Goal: Information Seeking & Learning: Learn about a topic

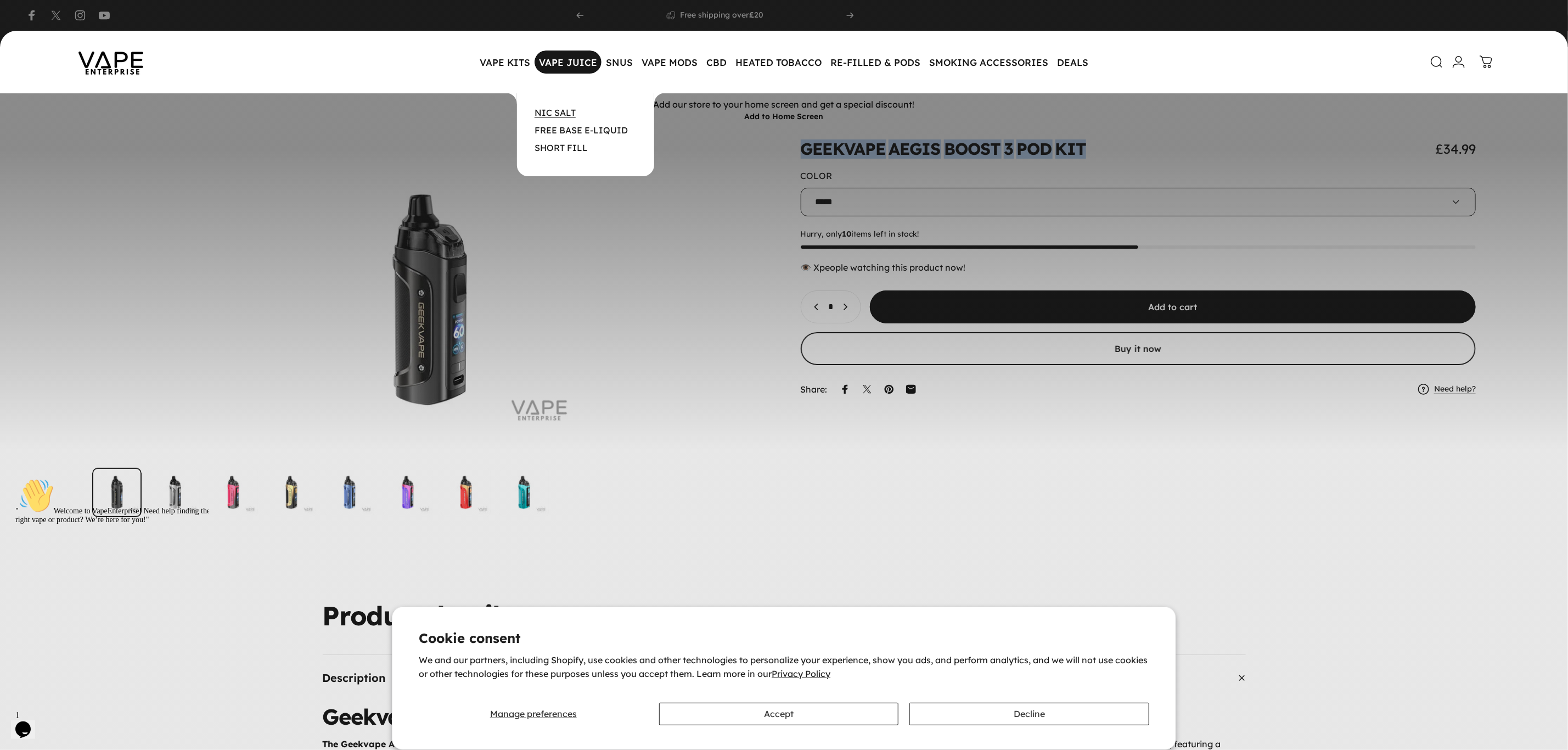
click at [569, 111] on link "NIC SALT" at bounding box center [555, 113] width 41 height 11
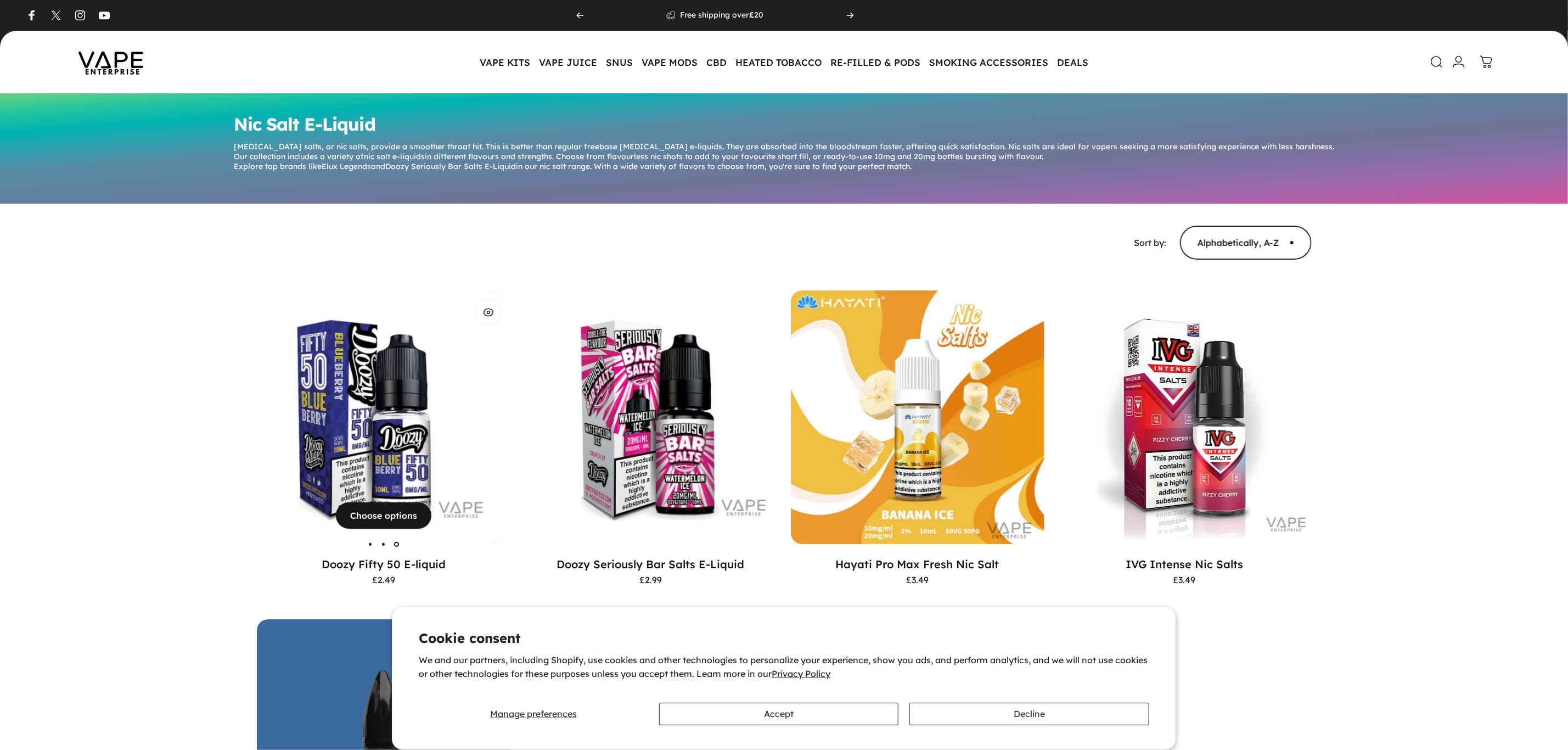
click at [461, 385] on img "Doozy Fifty 50 E-liquid" at bounding box center [367, 417] width 254 height 254
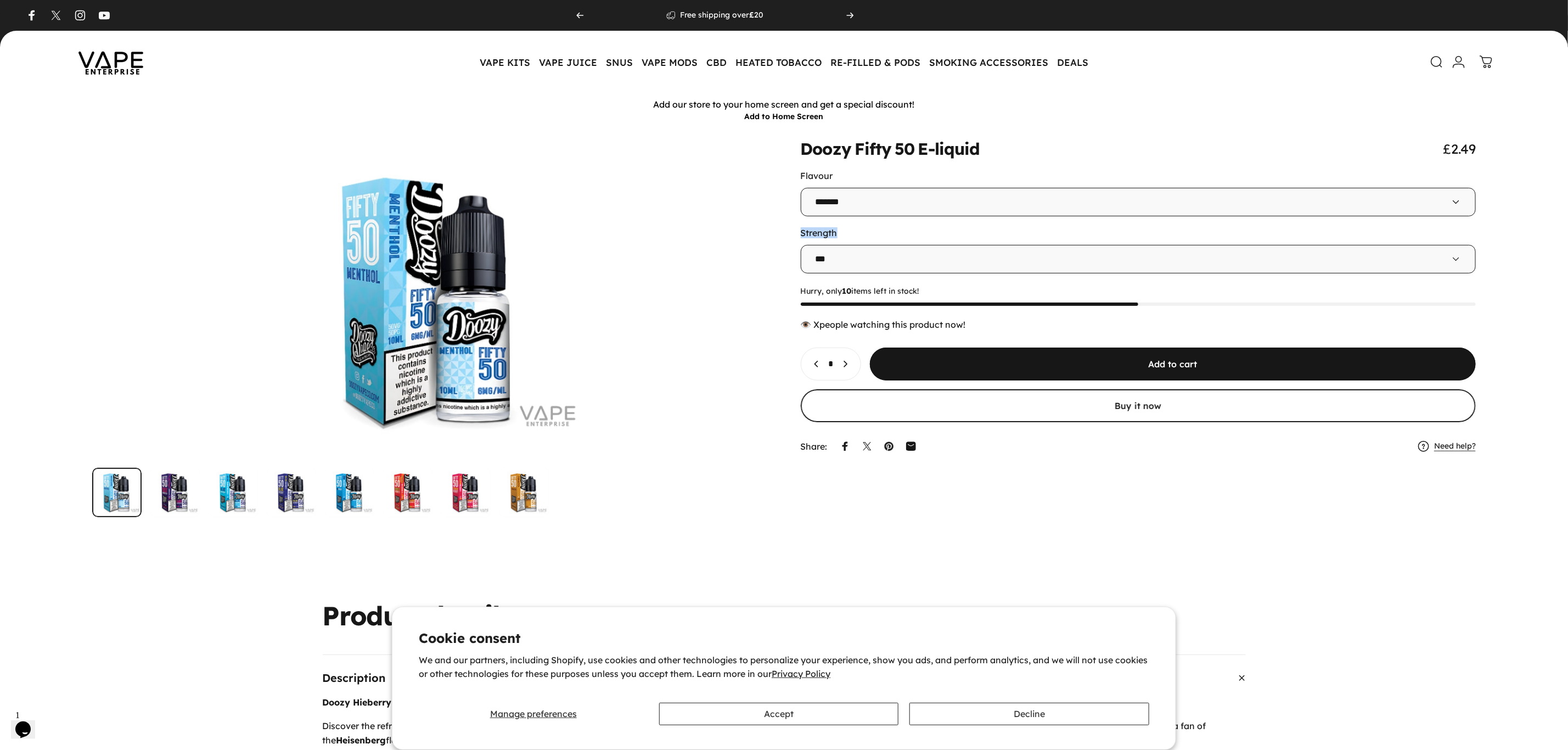
drag, startPoint x: 784, startPoint y: 234, endPoint x: 798, endPoint y: 236, distance: 14.1
click at [798, 236] on div "**********" at bounding box center [784, 329] width 1515 height 376
copy label "Strength"
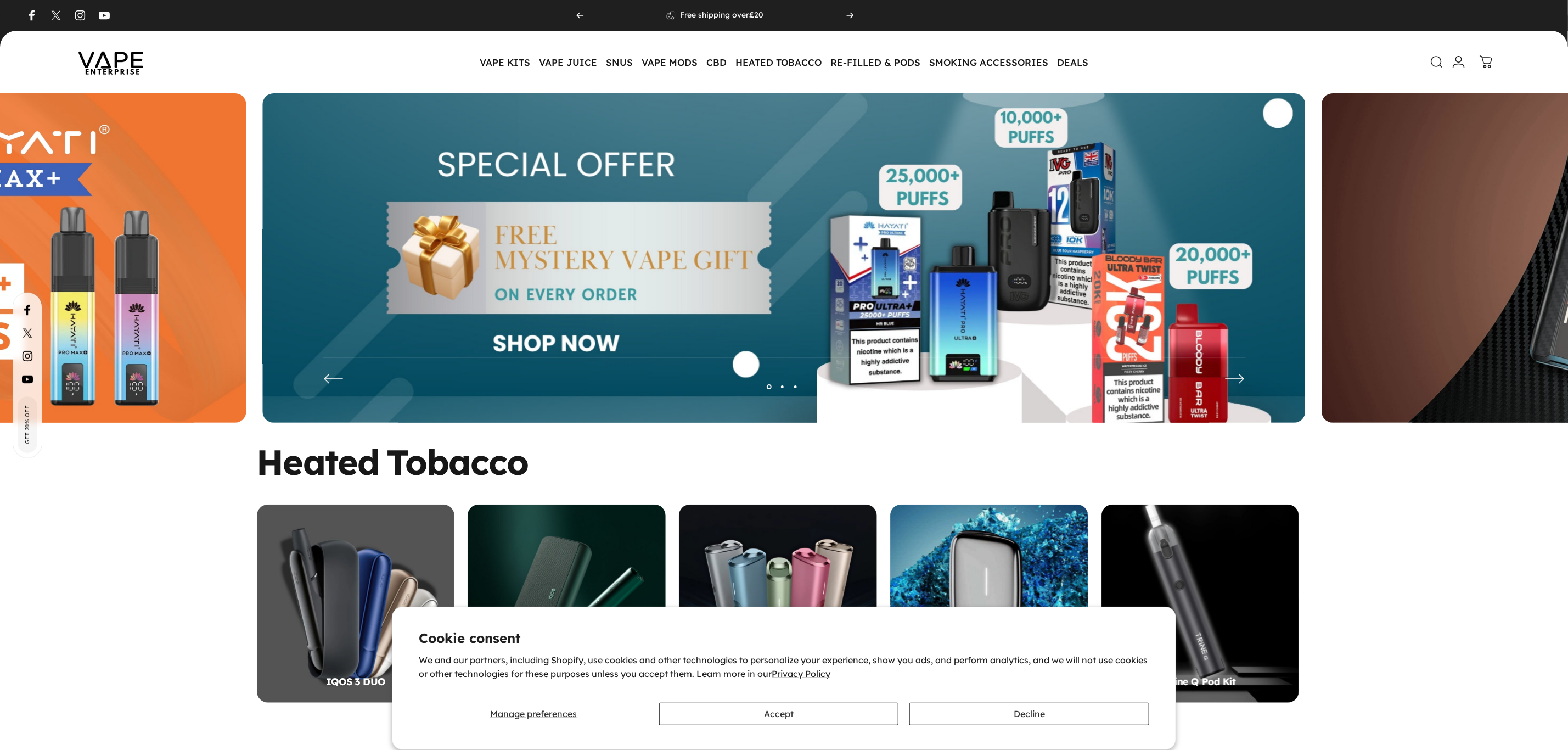
click at [559, 217] on img at bounding box center [784, 266] width 1043 height 346
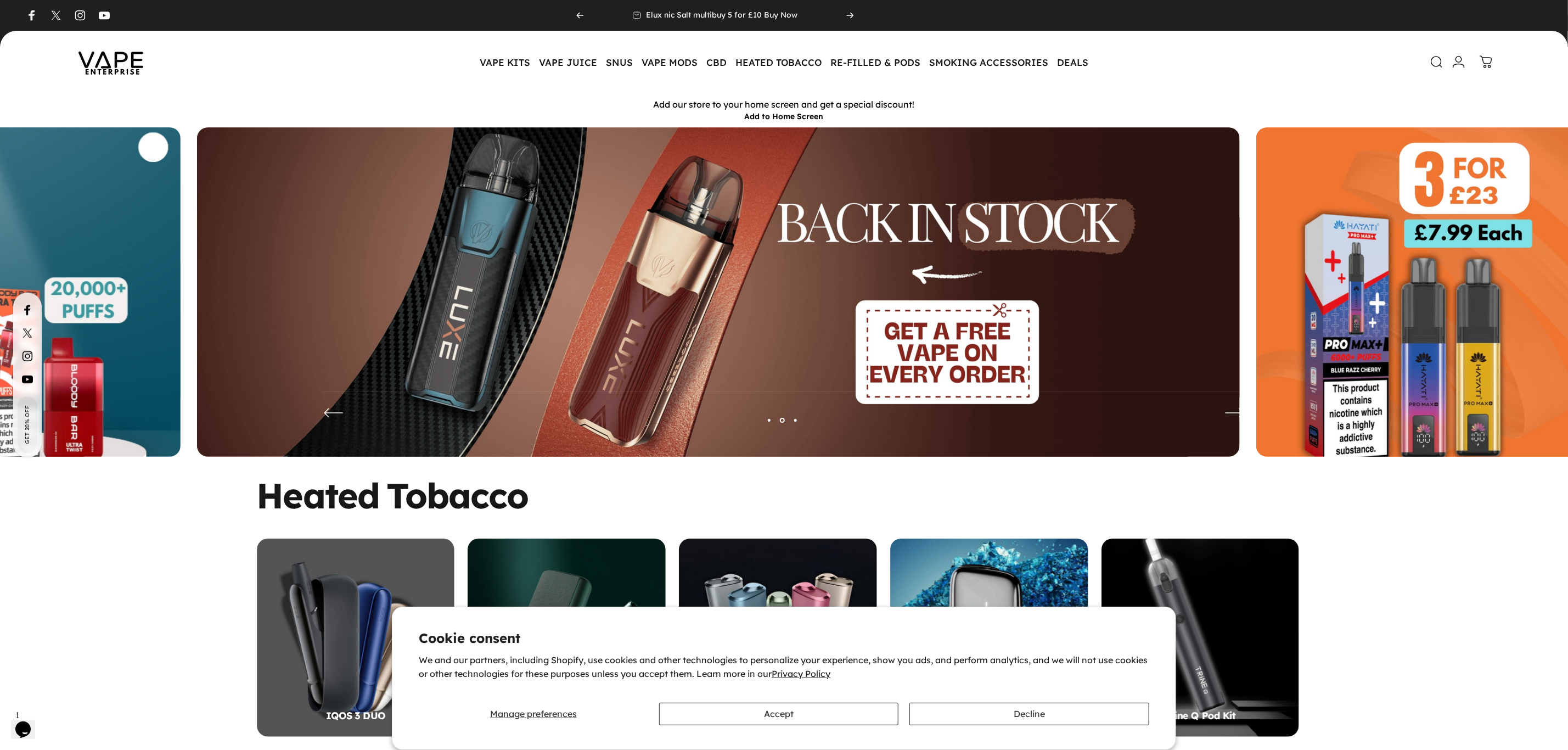
click at [525, 264] on img at bounding box center [718, 300] width 1043 height 346
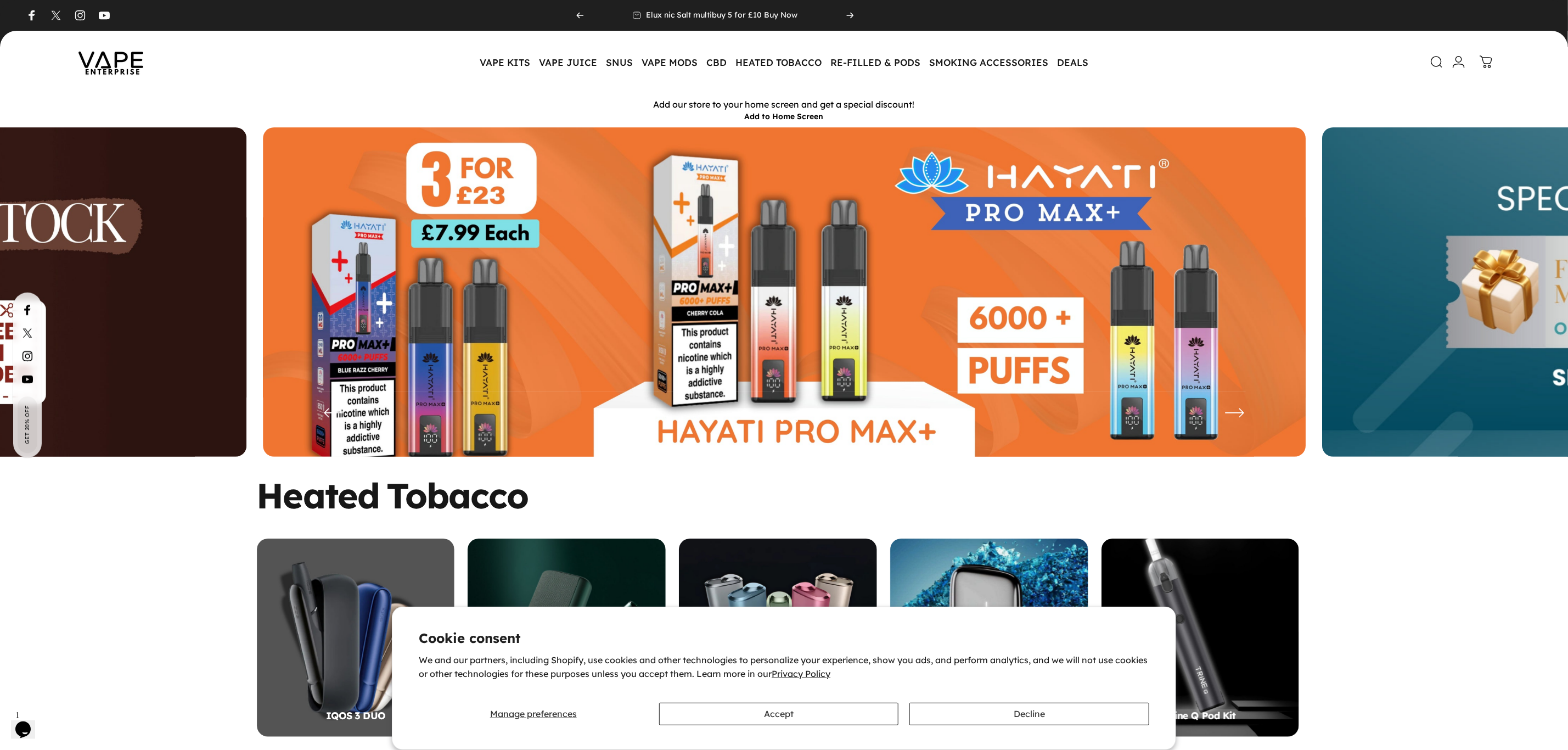
click at [827, 287] on img at bounding box center [784, 300] width 1043 height 346
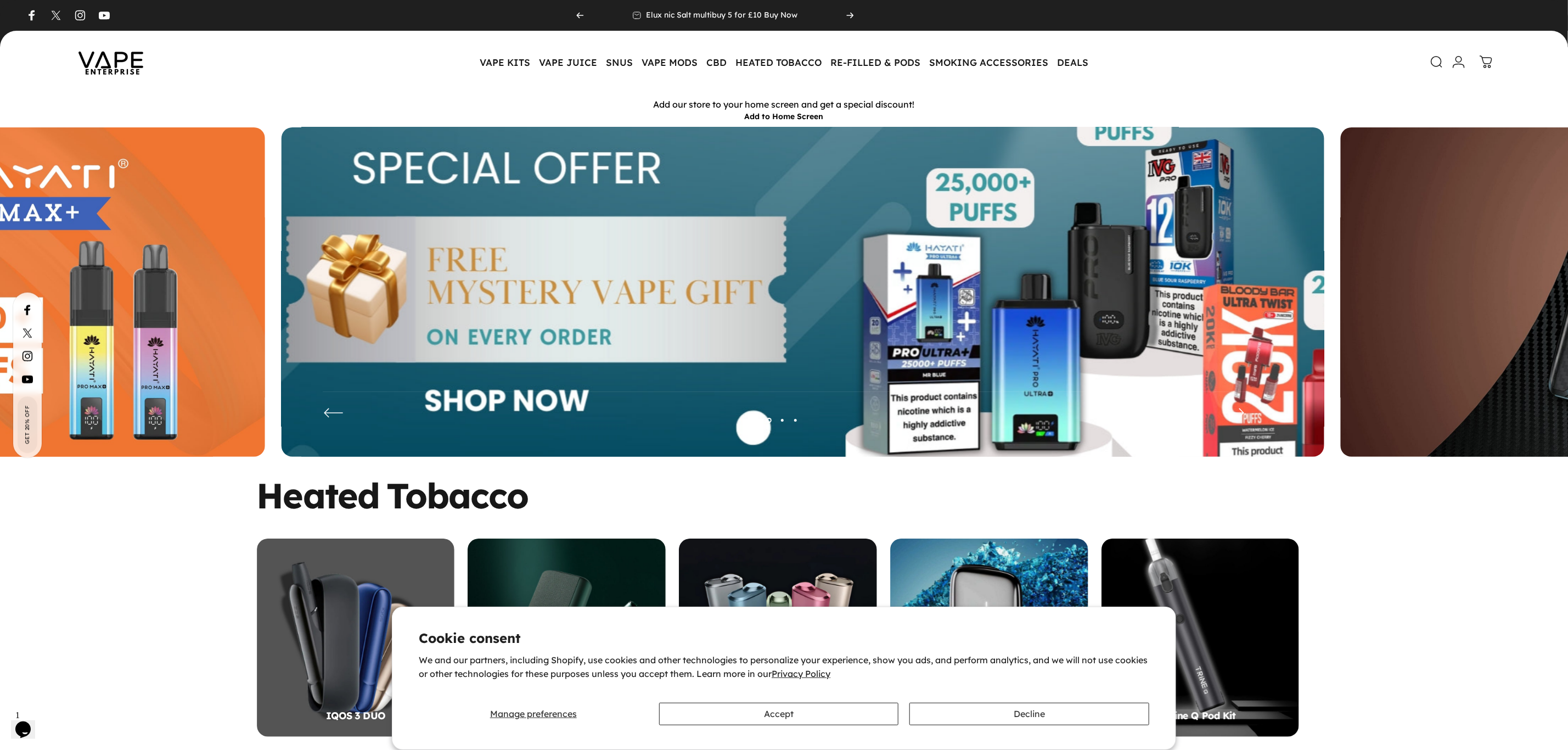
click at [873, 283] on img at bounding box center [802, 300] width 1356 height 449
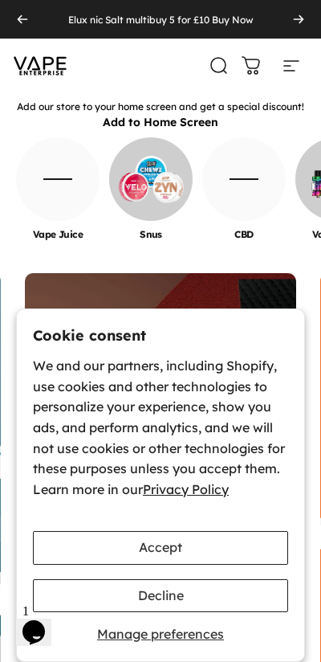
scroll to position [80, 0]
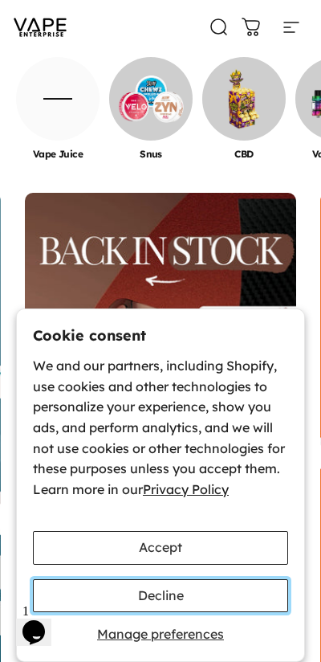
click at [169, 598] on button "Decline" at bounding box center [161, 595] width 256 height 33
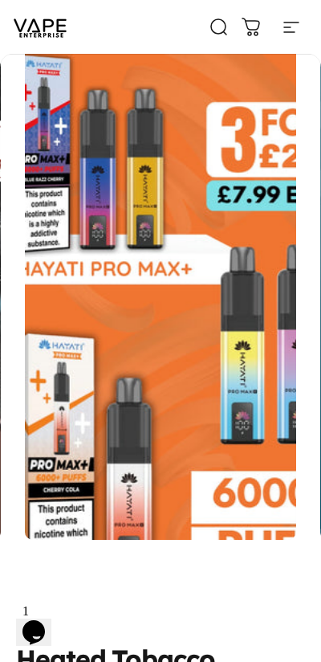
scroll to position [241, 0]
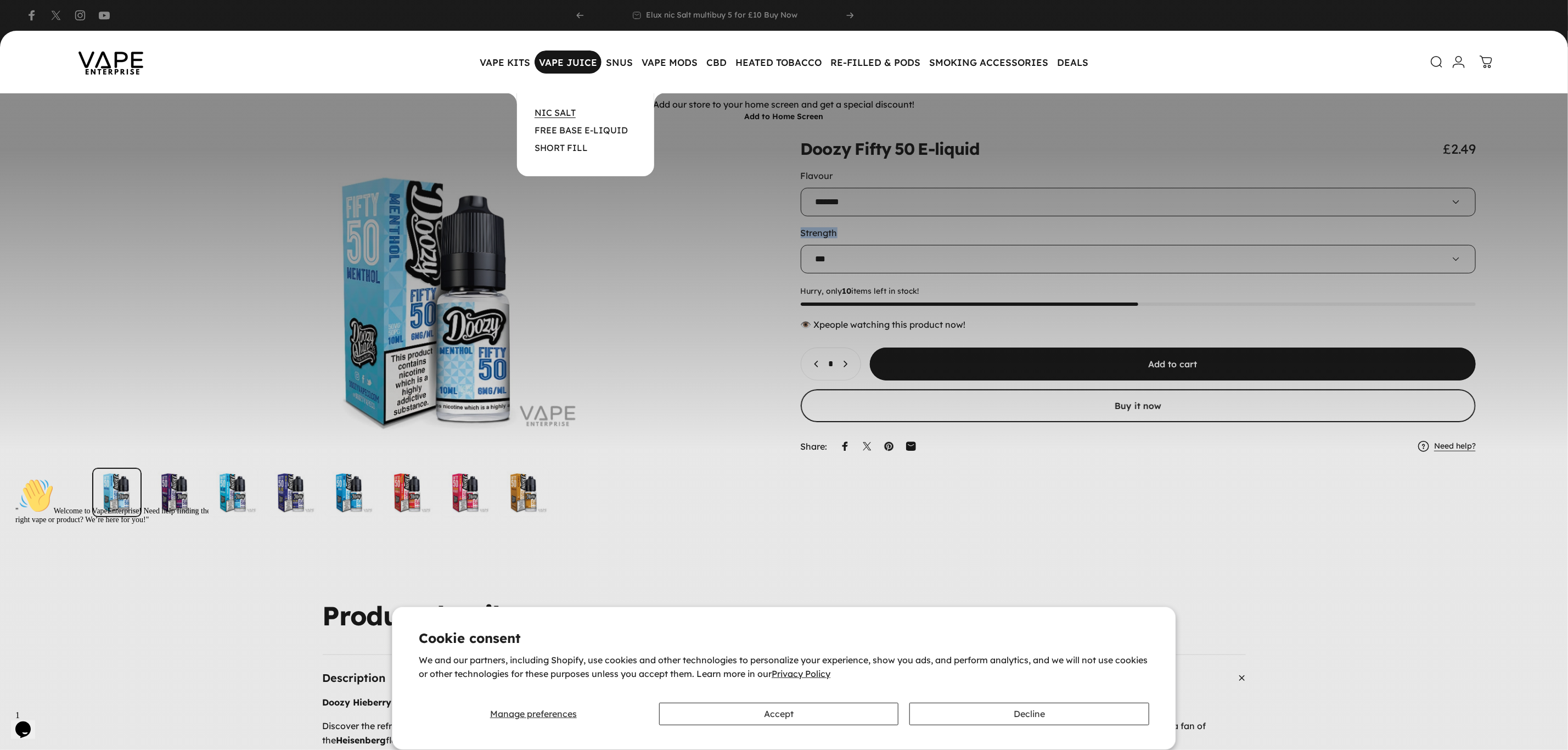
click at [557, 113] on link "NIC SALT" at bounding box center [555, 113] width 41 height 11
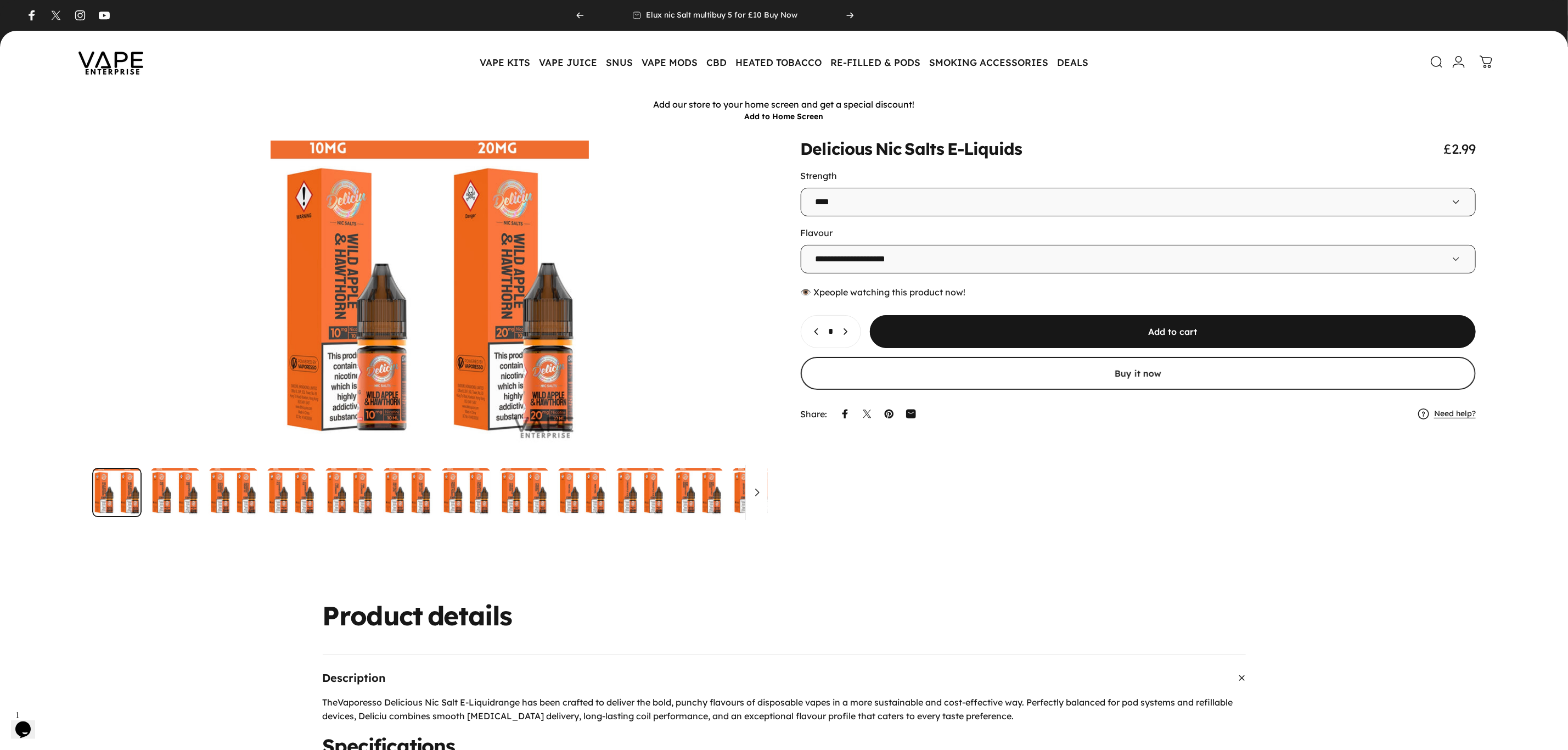
click at [113, 65] on img at bounding box center [111, 62] width 99 height 52
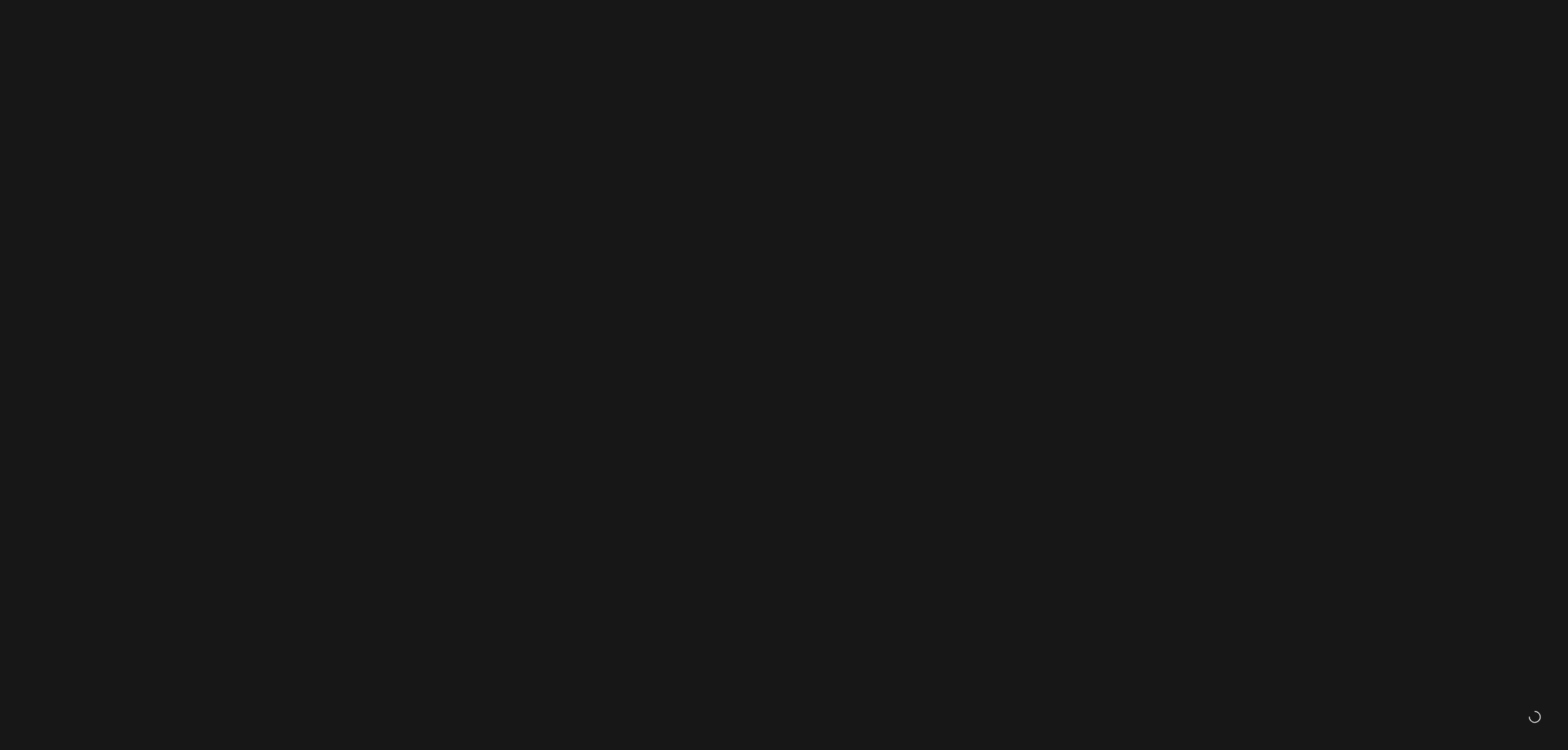
click at [1252, 293] on img at bounding box center [784, 266] width 1356 height 449
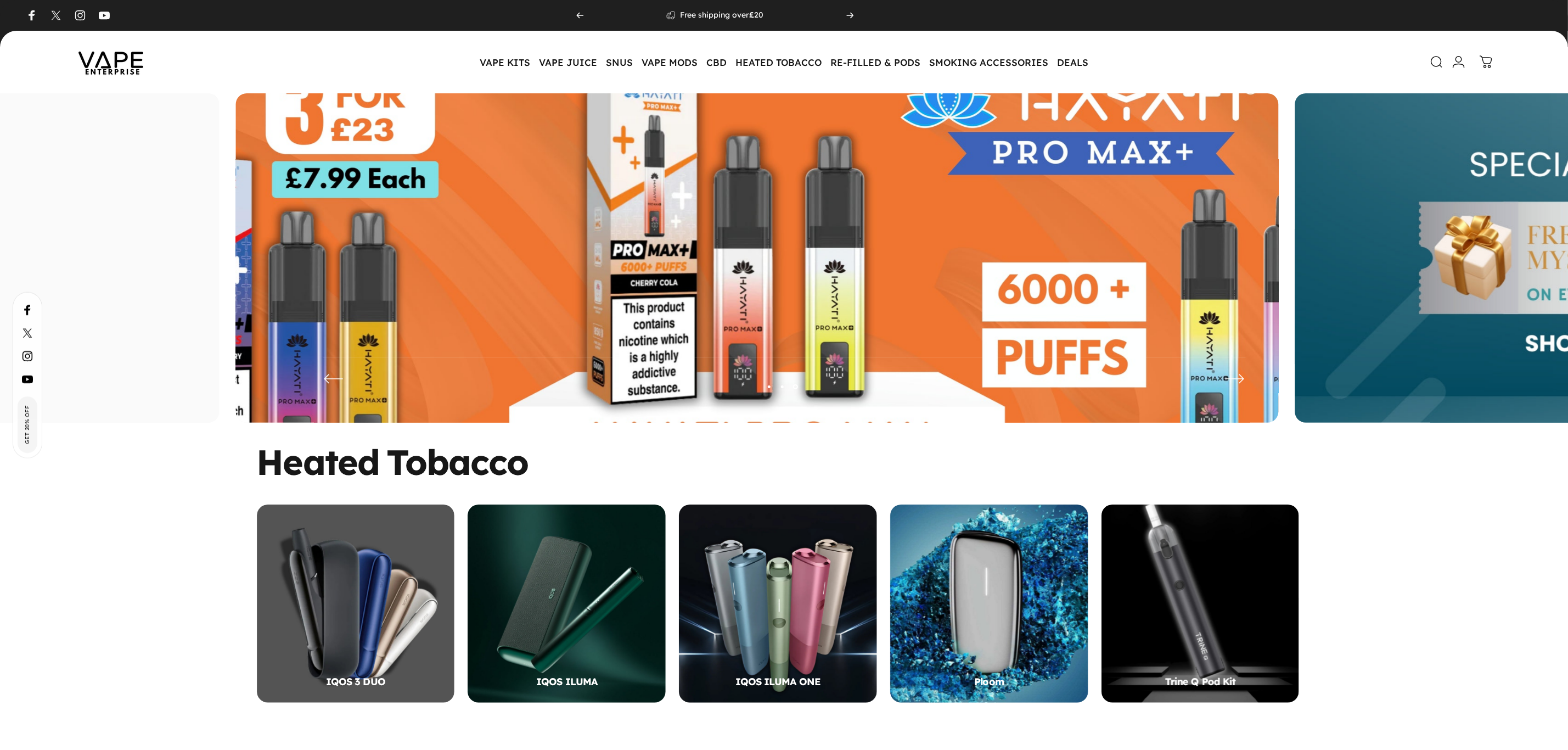
click at [639, 290] on img at bounding box center [757, 266] width 1356 height 449
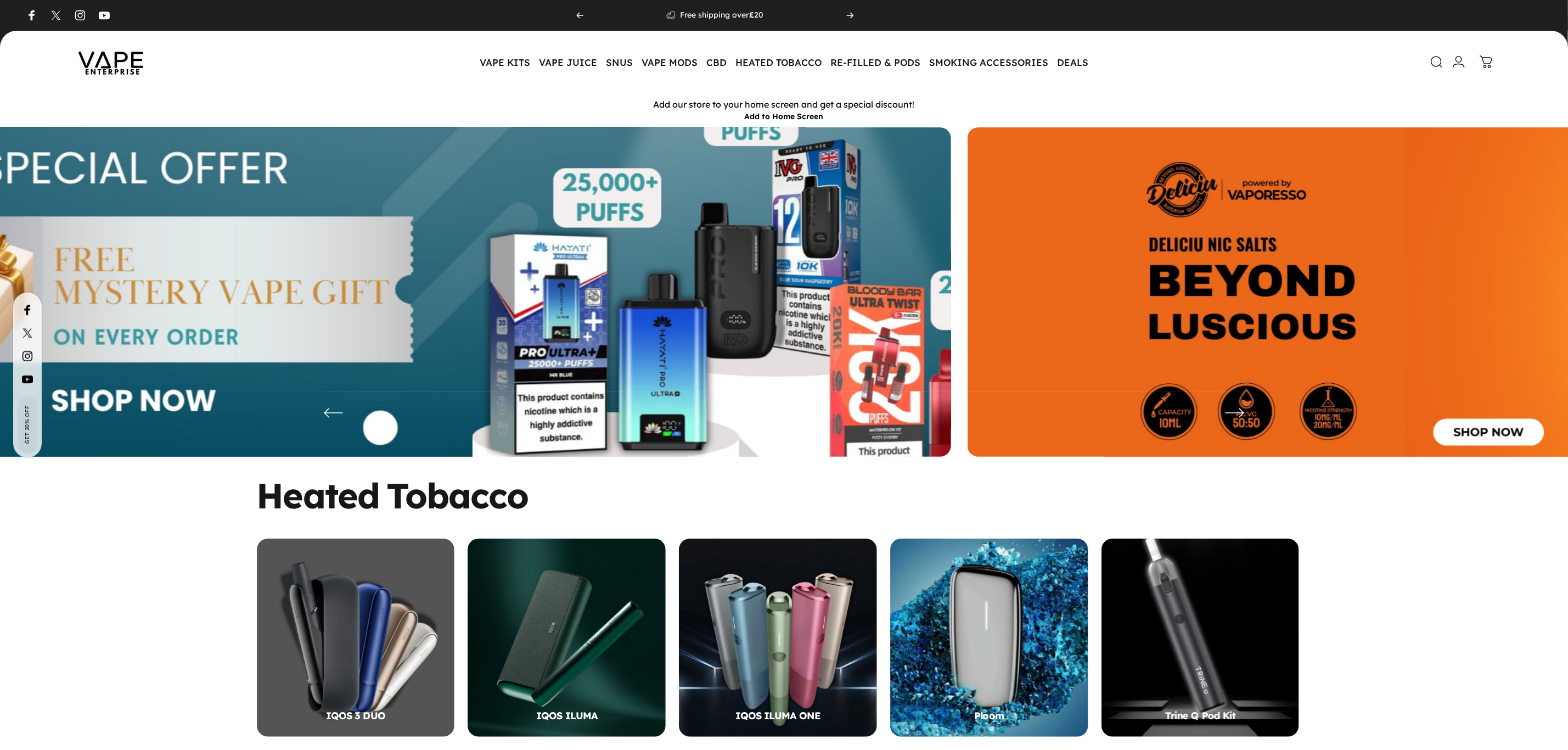
click at [667, 281] on img at bounding box center [430, 300] width 1356 height 449
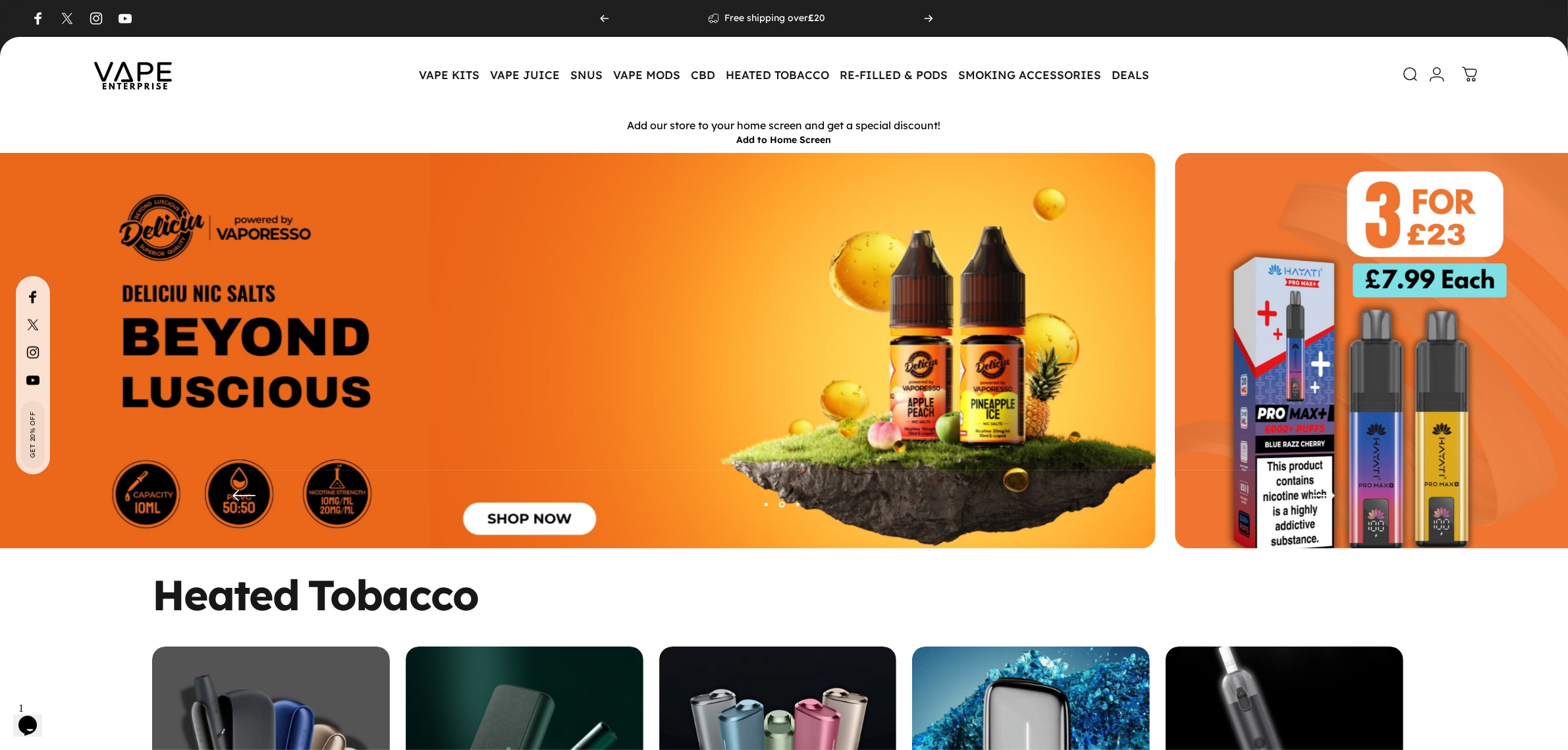
click at [745, 395] on img at bounding box center [529, 360] width 1252 height 415
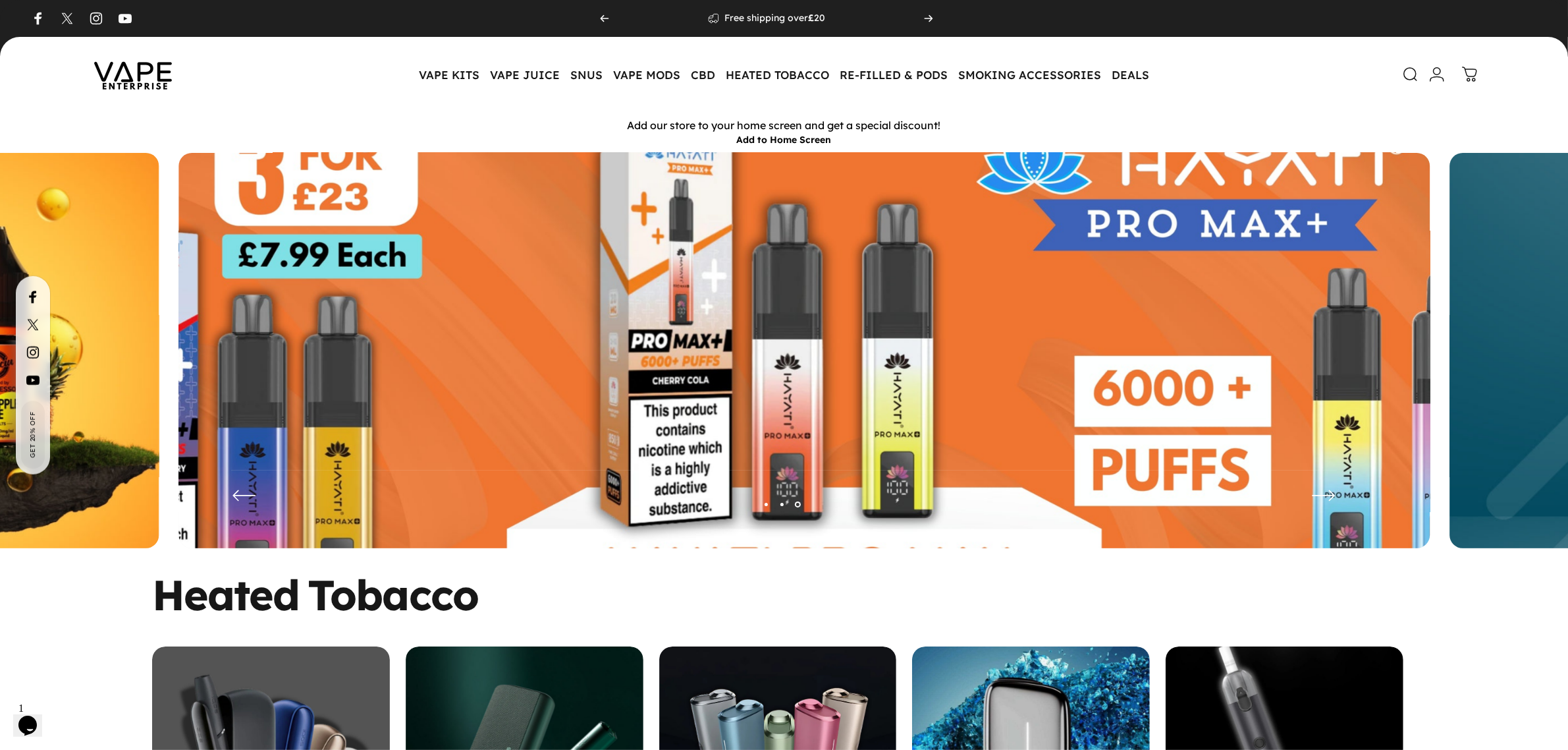
click at [1147, 393] on img at bounding box center [804, 360] width 1627 height 539
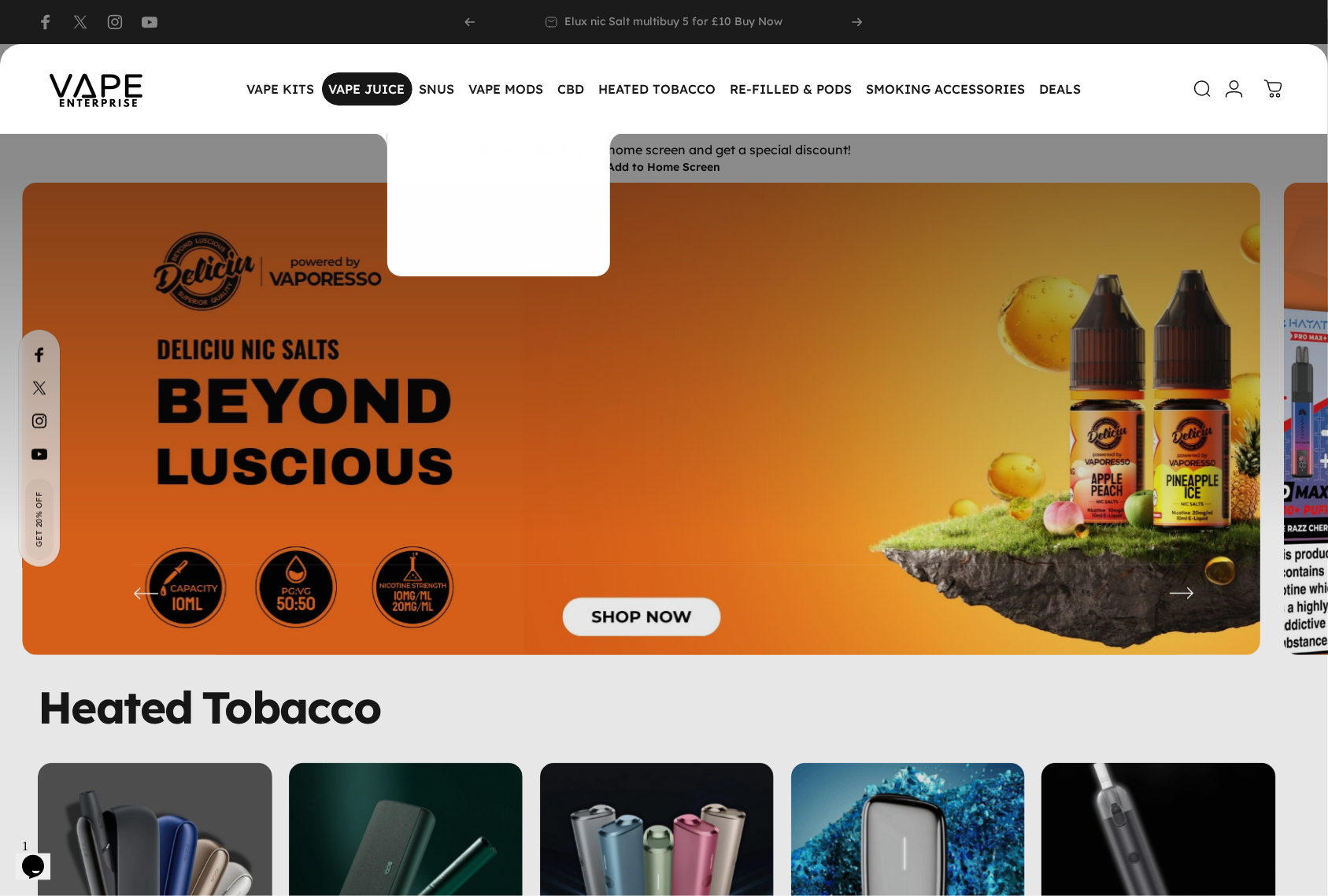
click at [372, 92] on magnet-element "VAPE JUICE VAPE JUICE" at bounding box center [367, 89] width 90 height 33
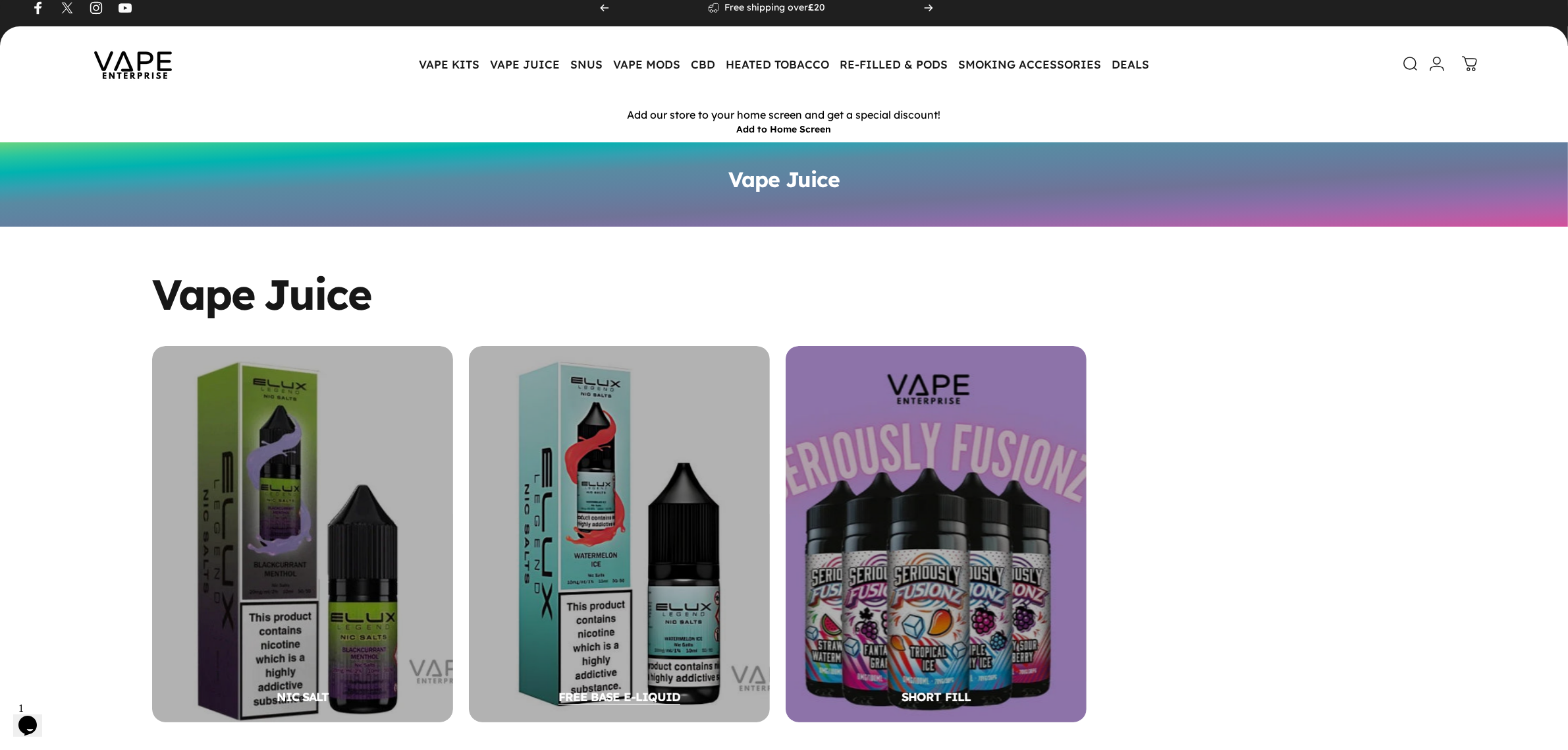
scroll to position [82, 0]
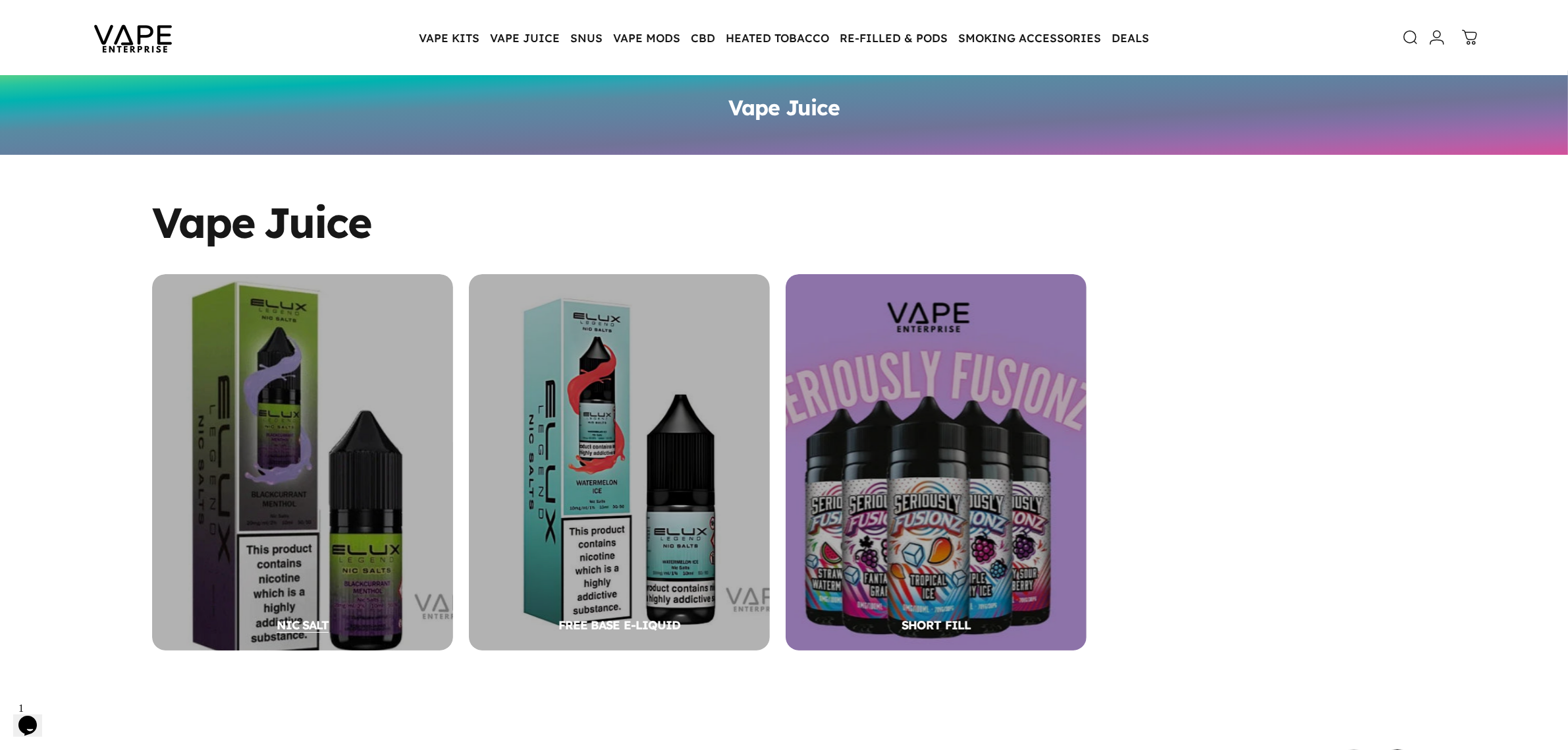
click at [398, 453] on div "NIC SALT" at bounding box center [302, 461] width 301 height 376
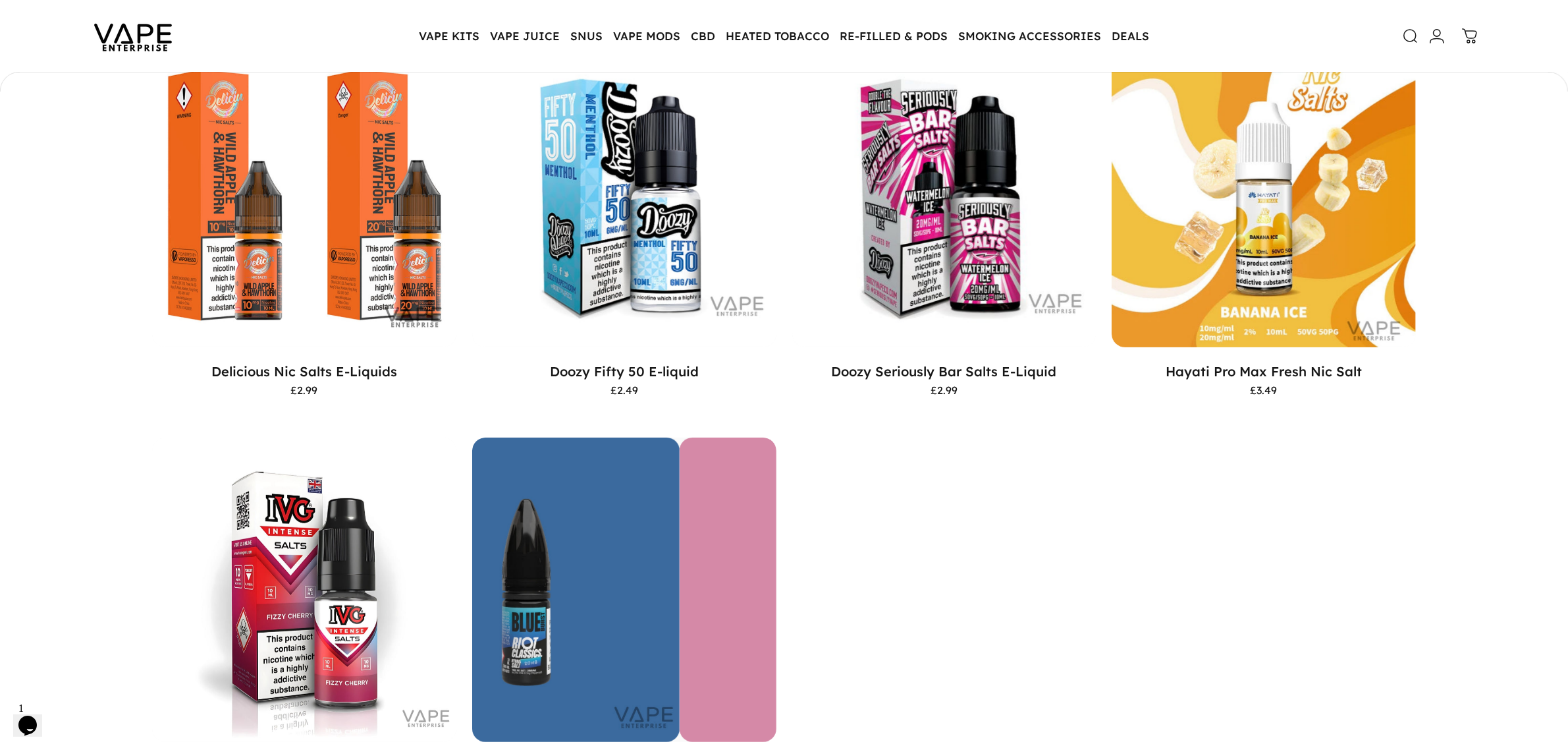
scroll to position [326, 0]
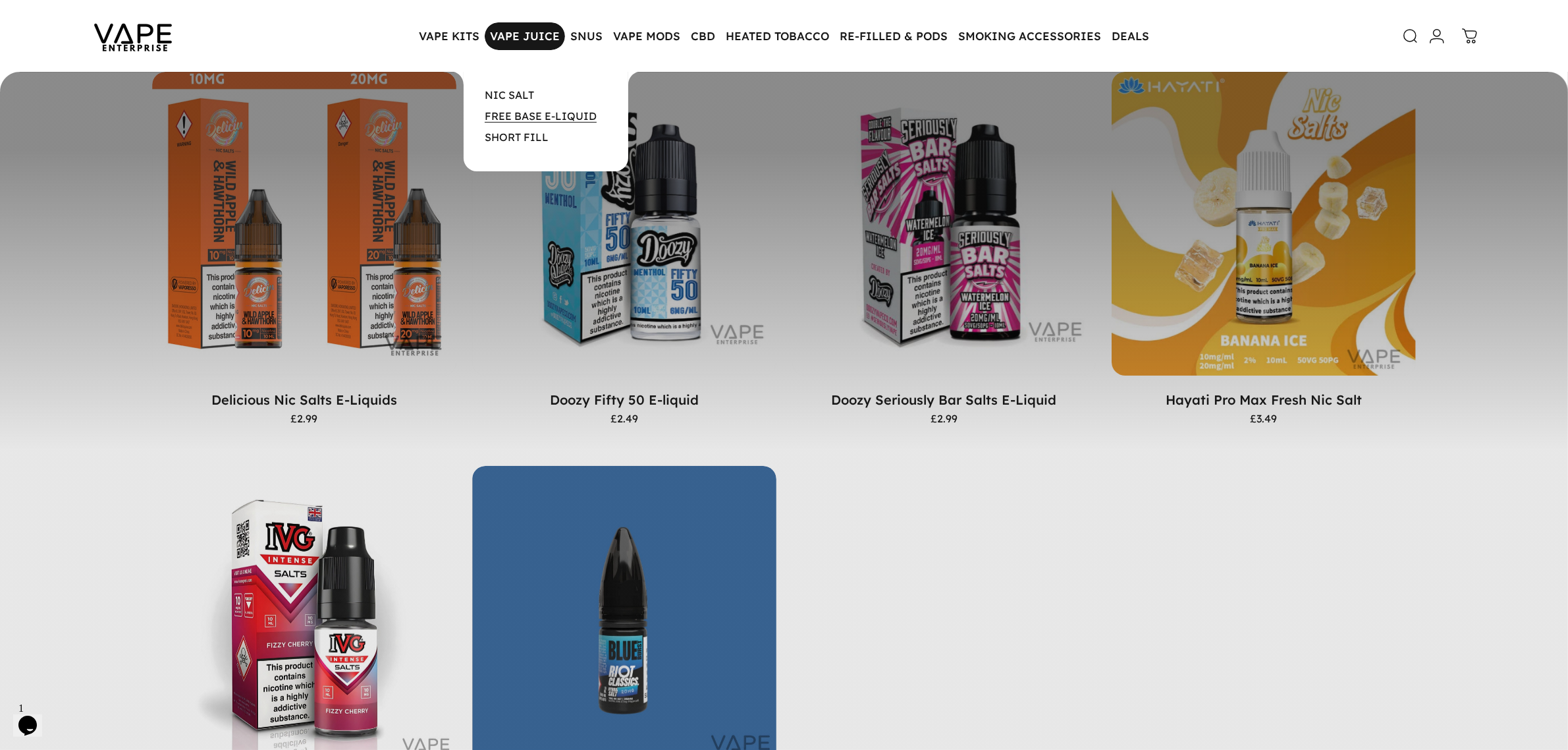
click at [532, 119] on link "FREE BASE E-LIQUID" at bounding box center [540, 116] width 112 height 13
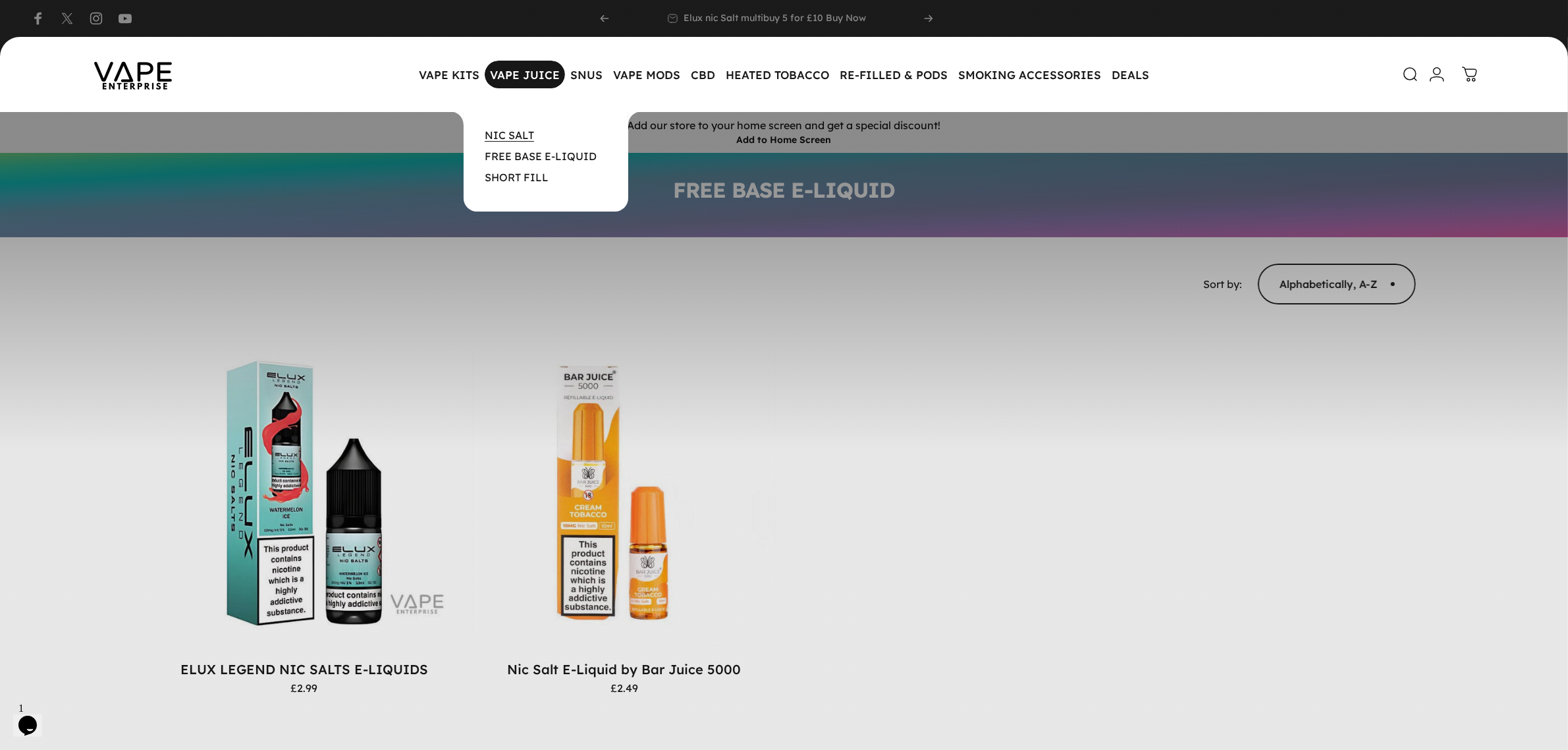
click at [507, 133] on link "NIC SALT" at bounding box center [509, 135] width 49 height 13
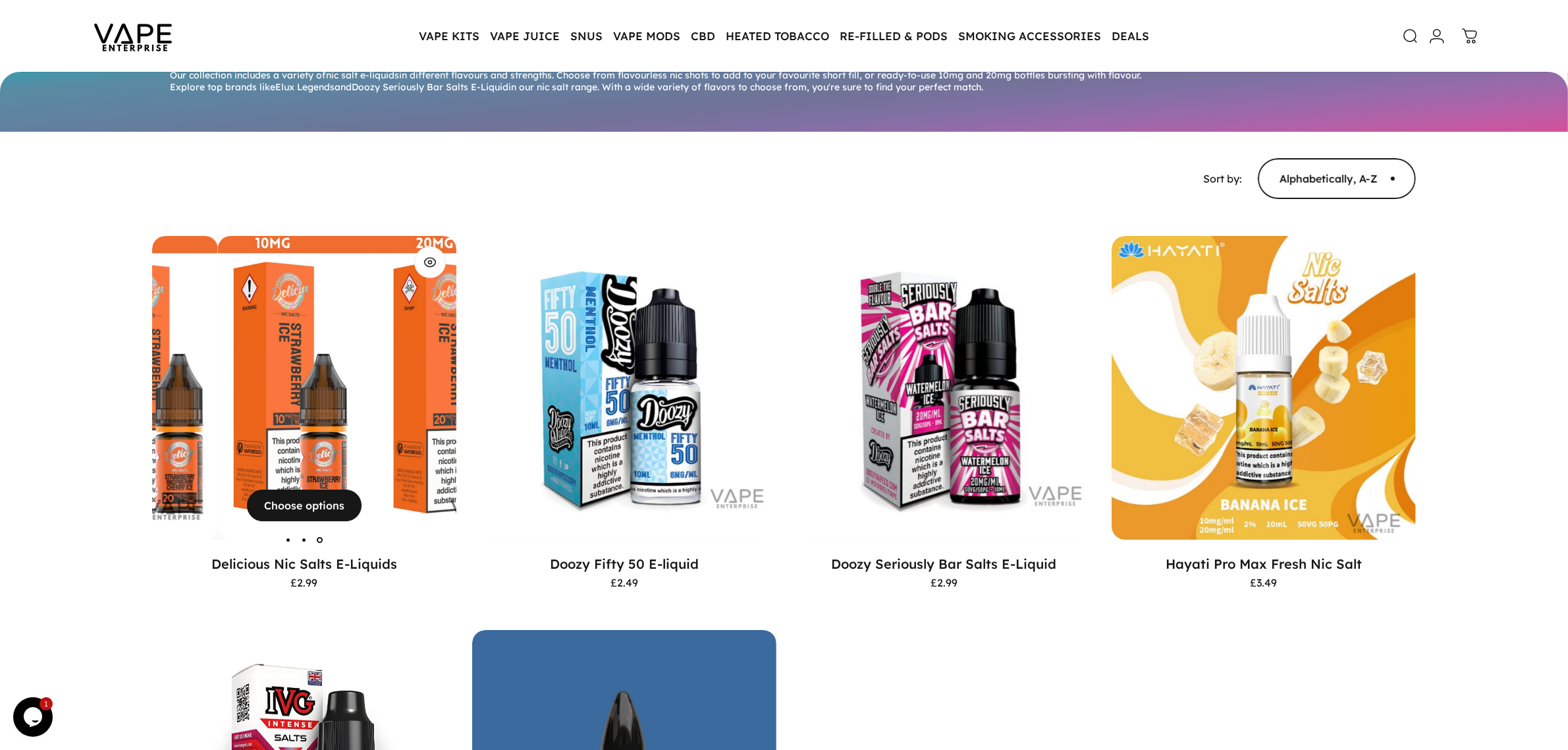
scroll to position [161, 0]
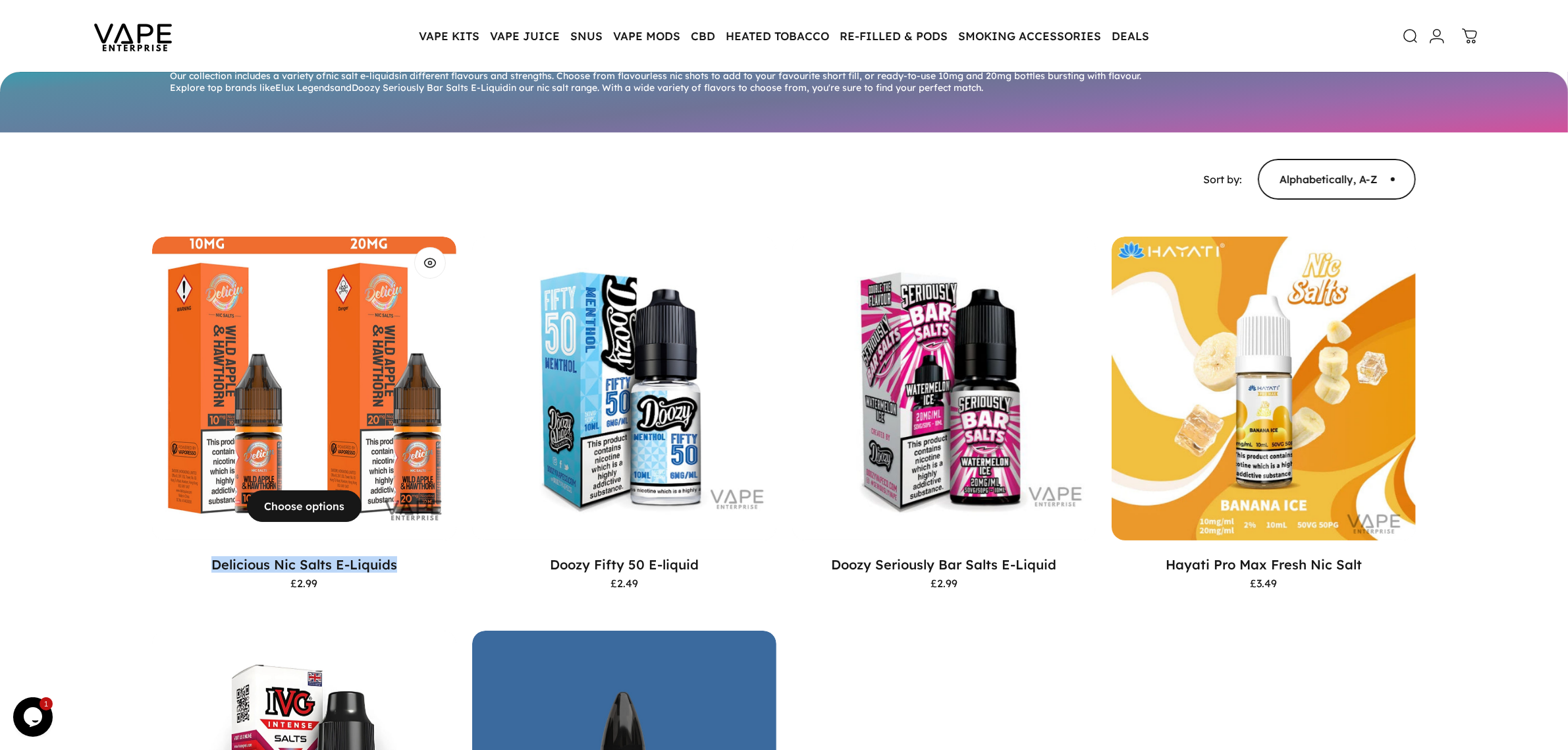
drag, startPoint x: 181, startPoint y: 547, endPoint x: 409, endPoint y: 555, distance: 228.1
click at [409, 556] on p "Delicious Nic Salts E-Liquids" at bounding box center [304, 564] width 304 height 16
copy link "Delicious Nic Salts E-Liquids"
